Goal: Information Seeking & Learning: Understand process/instructions

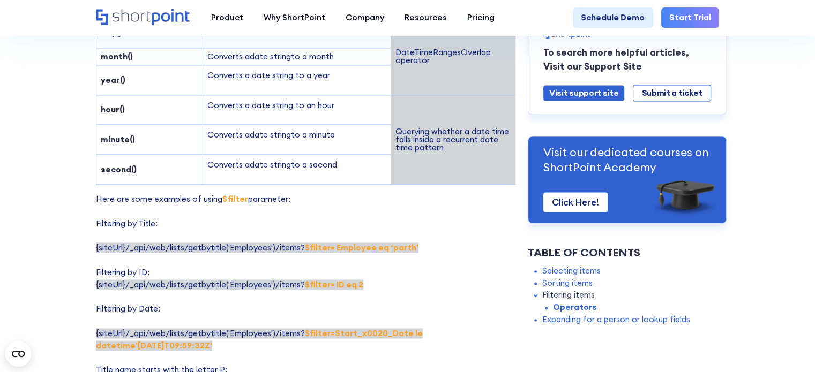
scroll to position [1608, 0]
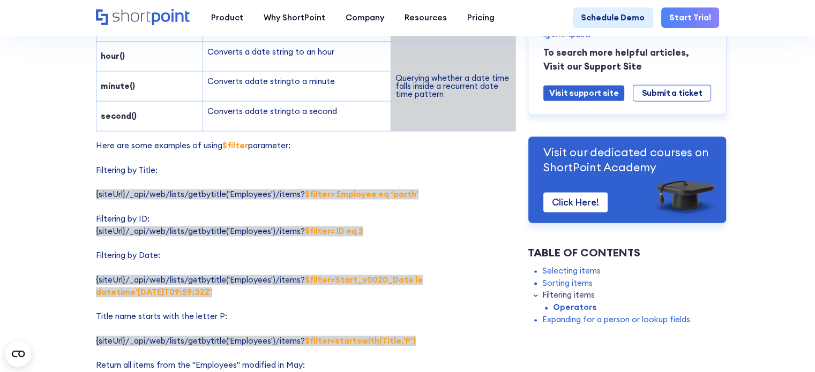
drag, startPoint x: 304, startPoint y: 277, endPoint x: 154, endPoint y: 292, distance: 150.2
click at [154, 292] on p "Here are some examples of using $filter parameter: Filtering by Title: {siteUrl…" at bounding box center [306, 305] width 420 height 330
copy strong "$filter=Start_x0020_Date le datetime'[DATE]T09:59:32Z'"
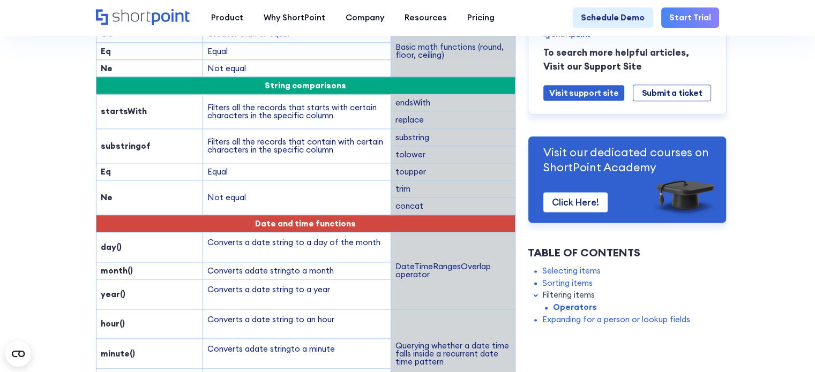
scroll to position [1233, 0]
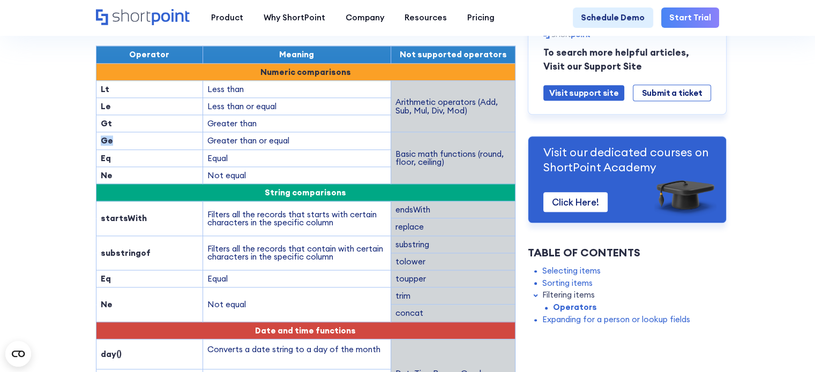
drag, startPoint x: 109, startPoint y: 140, endPoint x: 96, endPoint y: 137, distance: 13.3
click at [96, 137] on td "Ge" at bounding box center [149, 140] width 107 height 17
copy strong "Ge"
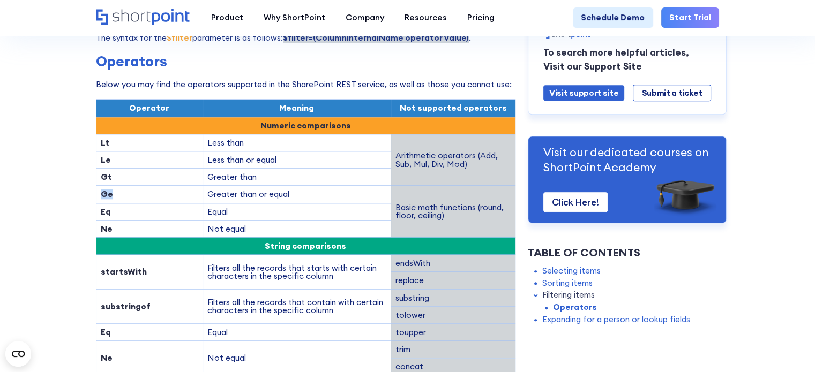
scroll to position [1125, 0]
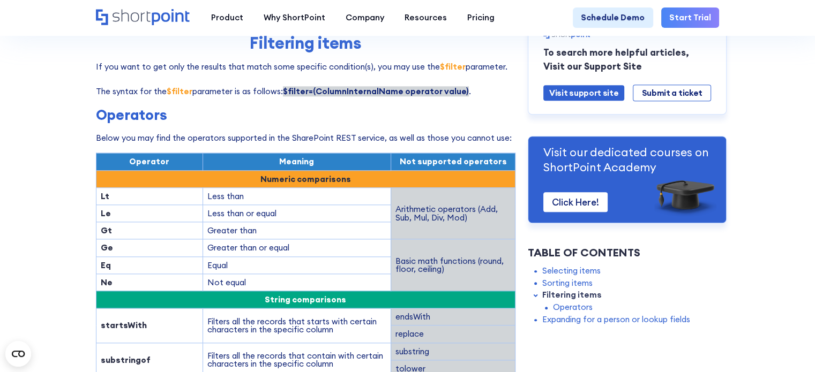
click at [101, 210] on strong "Le" at bounding box center [106, 213] width 10 height 10
copy strong "Le"
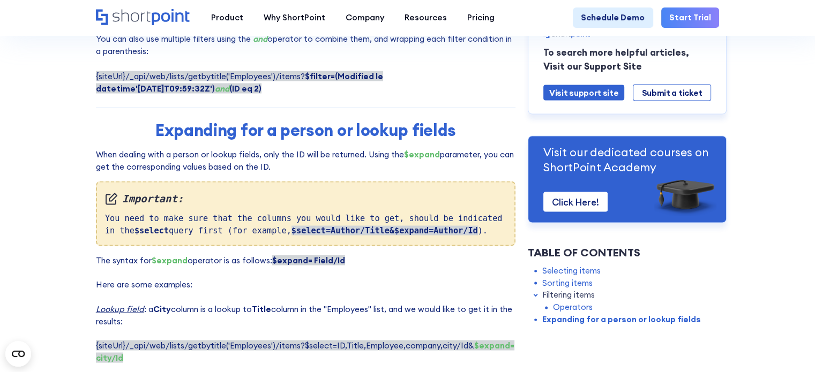
scroll to position [1929, 0]
